Goal: Check status: Check status

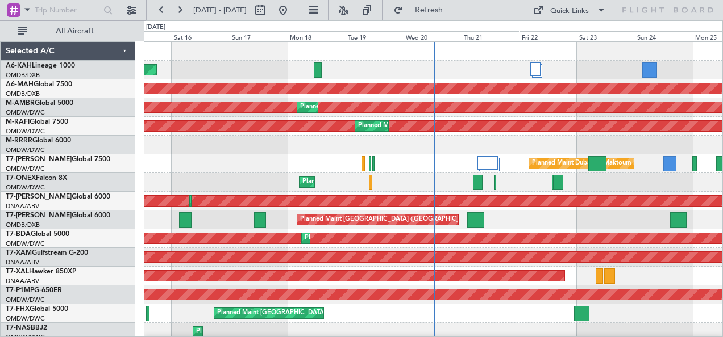
click at [94, 66] on div "A6-KAH Lineage 1000" at bounding box center [70, 66] width 129 height 10
click at [162, 13] on button at bounding box center [161, 10] width 18 height 18
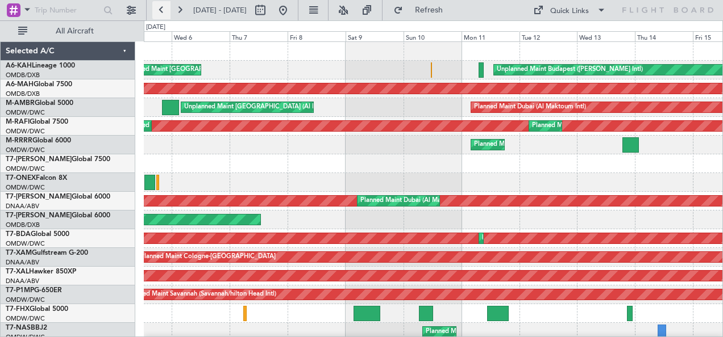
click at [162, 13] on button at bounding box center [161, 10] width 18 height 18
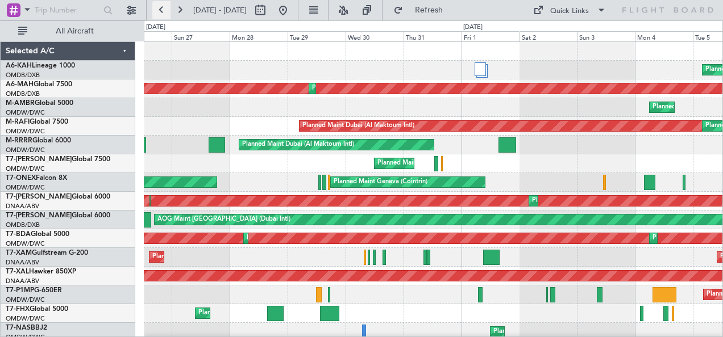
click at [160, 12] on button at bounding box center [161, 10] width 18 height 18
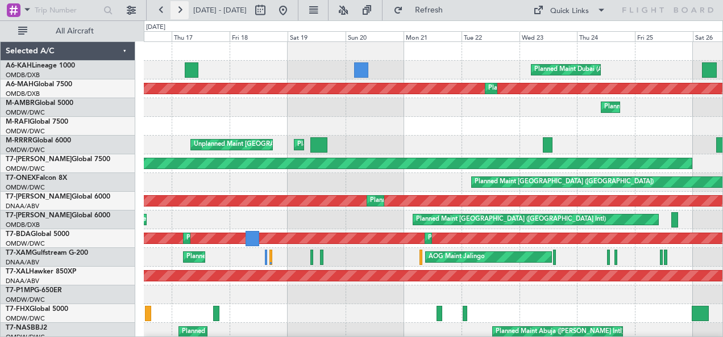
click at [183, 13] on button at bounding box center [179, 10] width 18 height 18
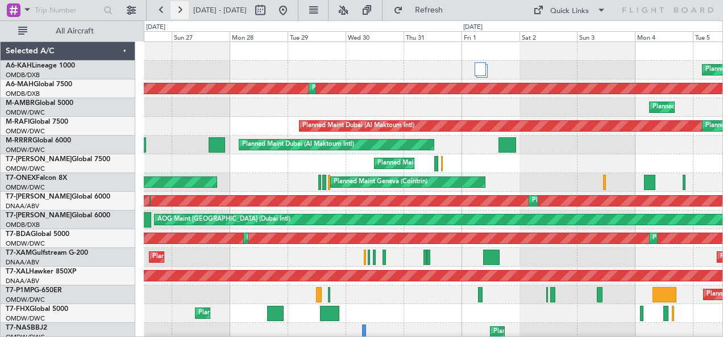
click at [180, 7] on button at bounding box center [179, 10] width 18 height 18
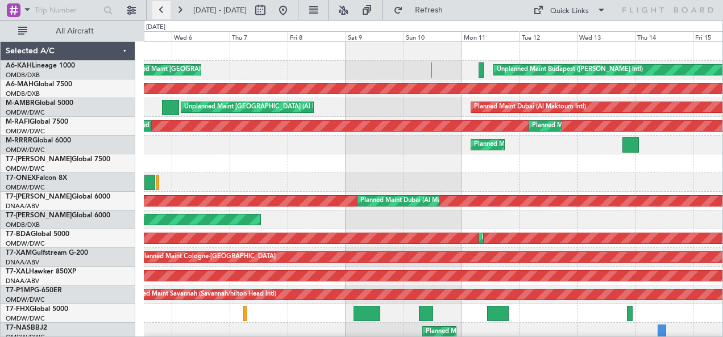
click at [160, 11] on button at bounding box center [161, 10] width 18 height 18
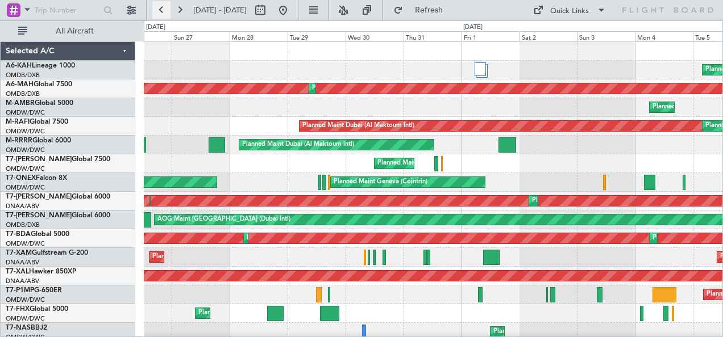
click at [163, 12] on button at bounding box center [161, 10] width 18 height 18
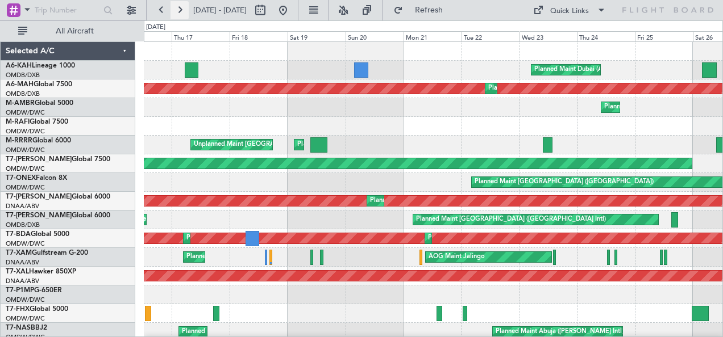
click at [176, 11] on button at bounding box center [179, 10] width 18 height 18
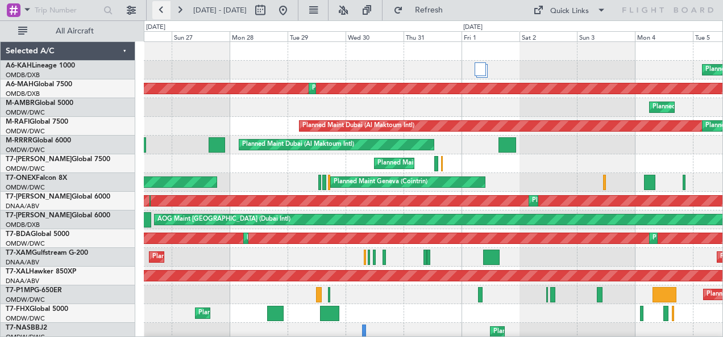
click at [162, 14] on button at bounding box center [161, 10] width 18 height 18
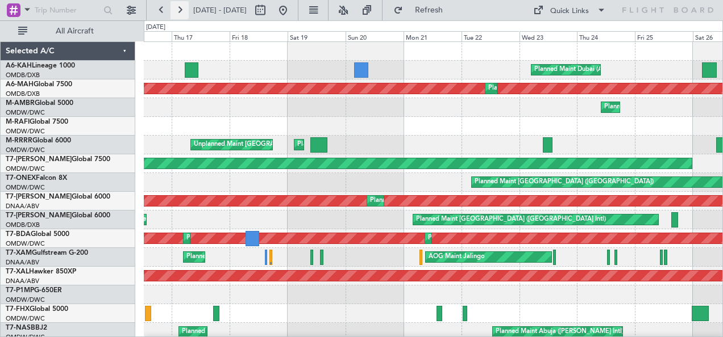
click at [184, 11] on button at bounding box center [179, 10] width 18 height 18
